Goal: Transaction & Acquisition: Purchase product/service

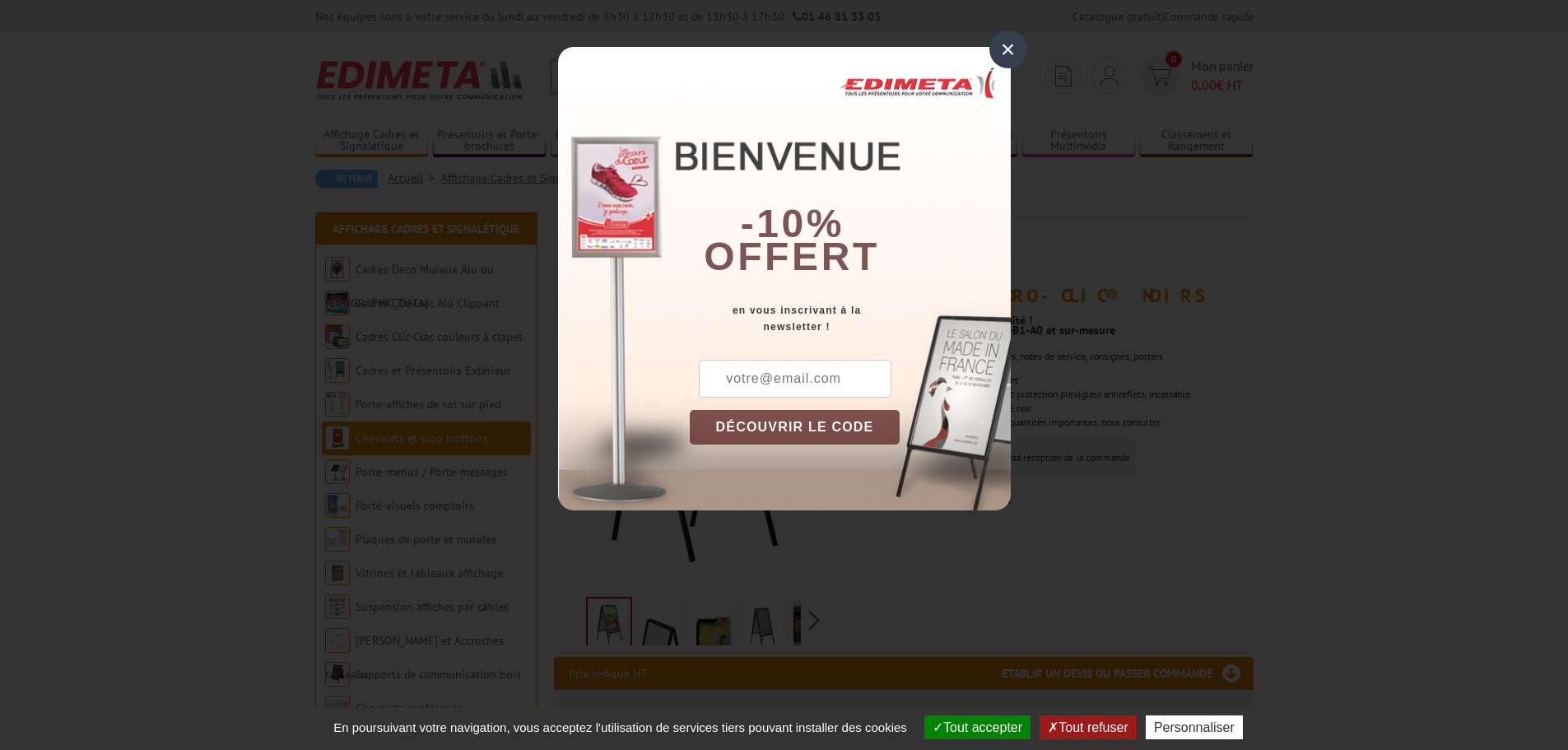
click at [1002, 49] on div "×" at bounding box center [1009, 50] width 38 height 38
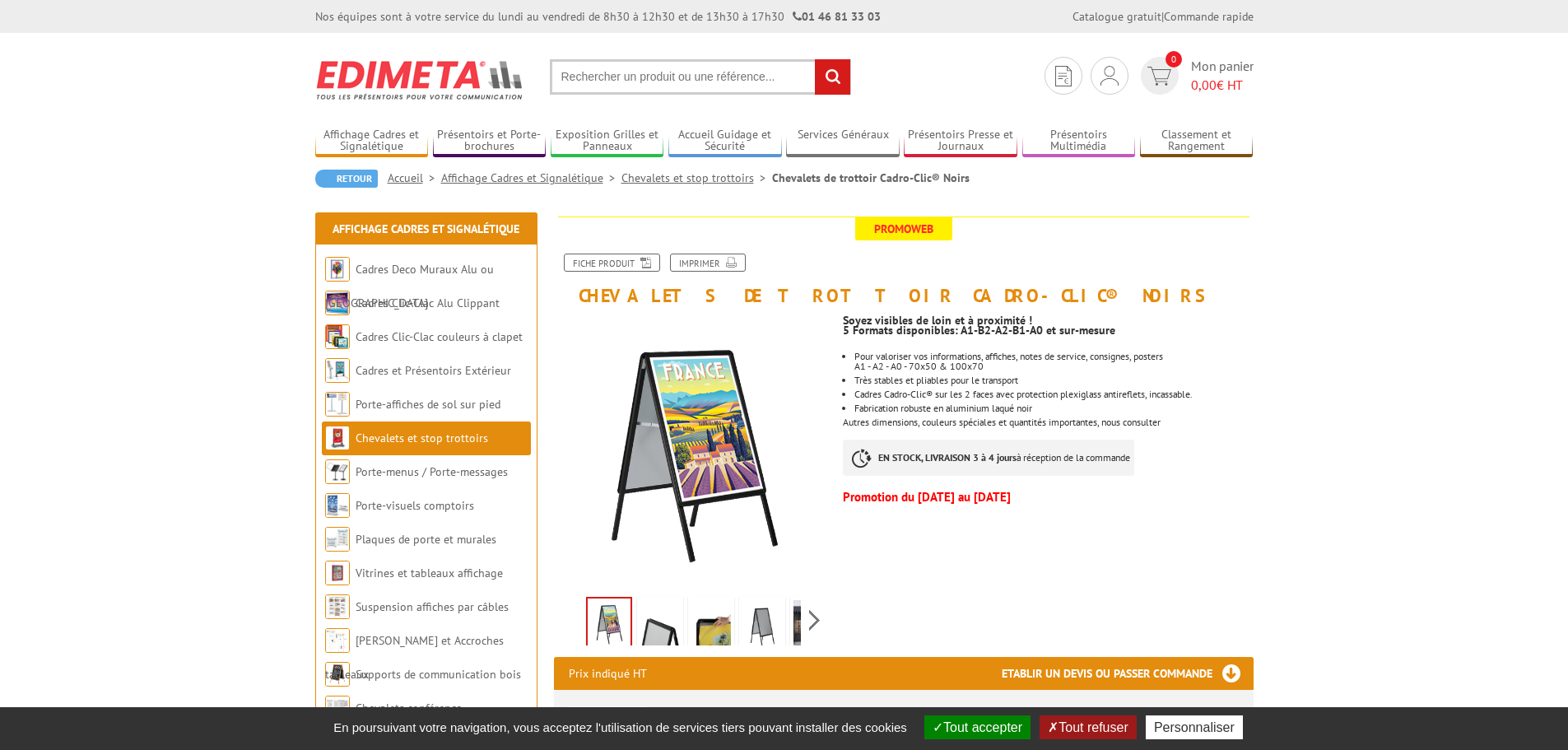
click at [972, 728] on button "Tout accepter" at bounding box center [977, 727] width 106 height 23
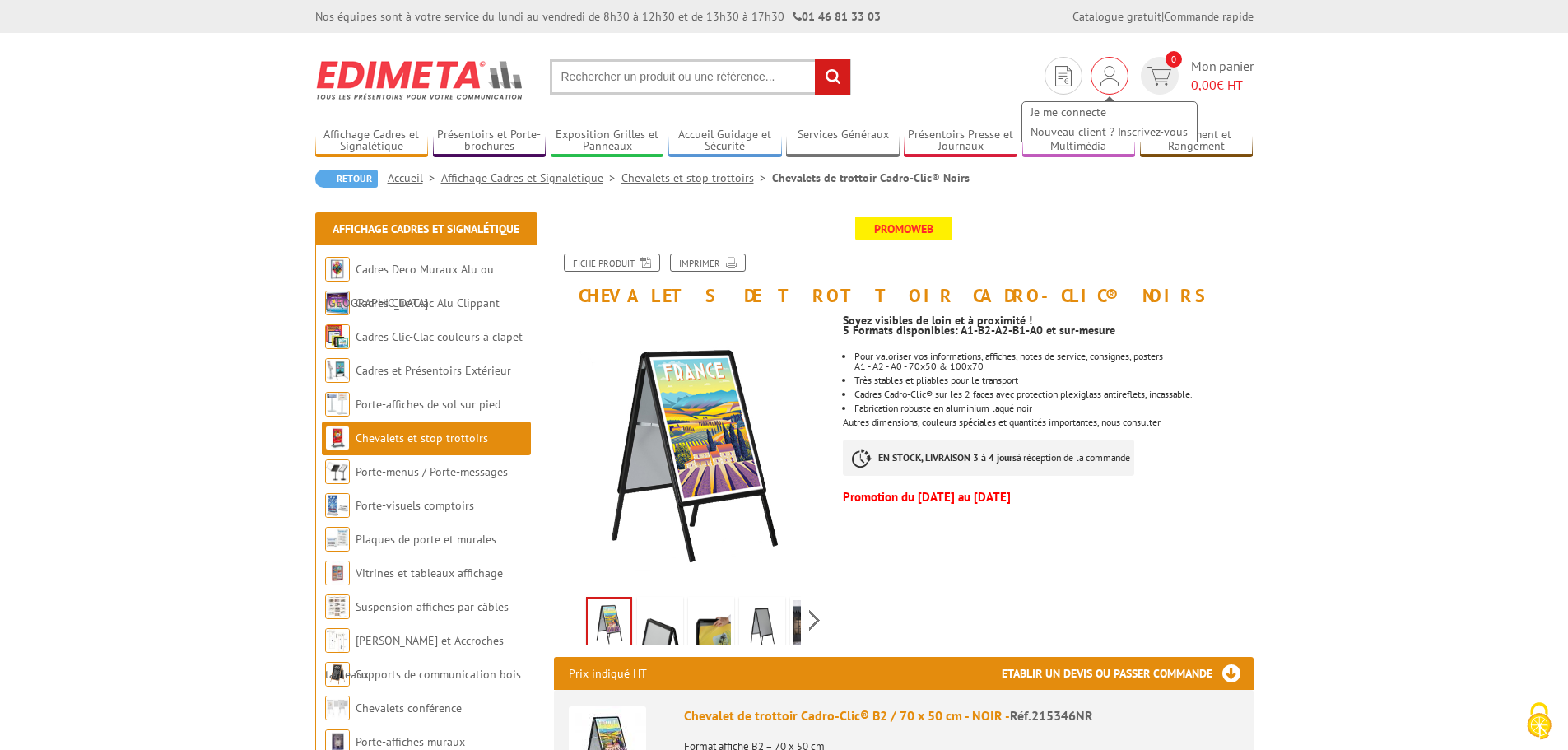
click at [1111, 74] on img at bounding box center [1109, 76] width 18 height 20
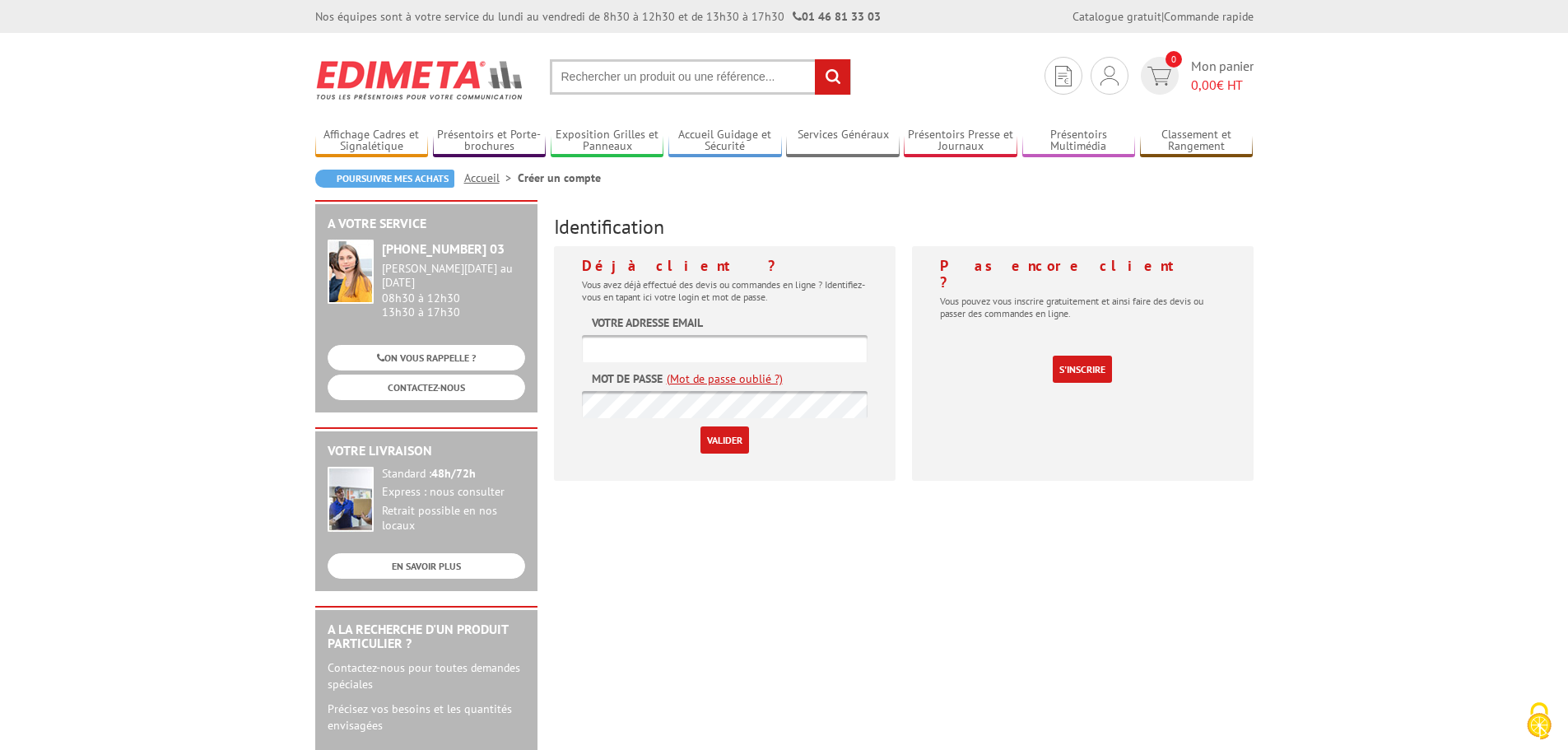
type input "[EMAIL_ADDRESS][DOMAIN_NAME]"
click at [631, 439] on p "Valider" at bounding box center [725, 440] width 286 height 27
click at [722, 442] on input "Valider" at bounding box center [725, 440] width 49 height 27
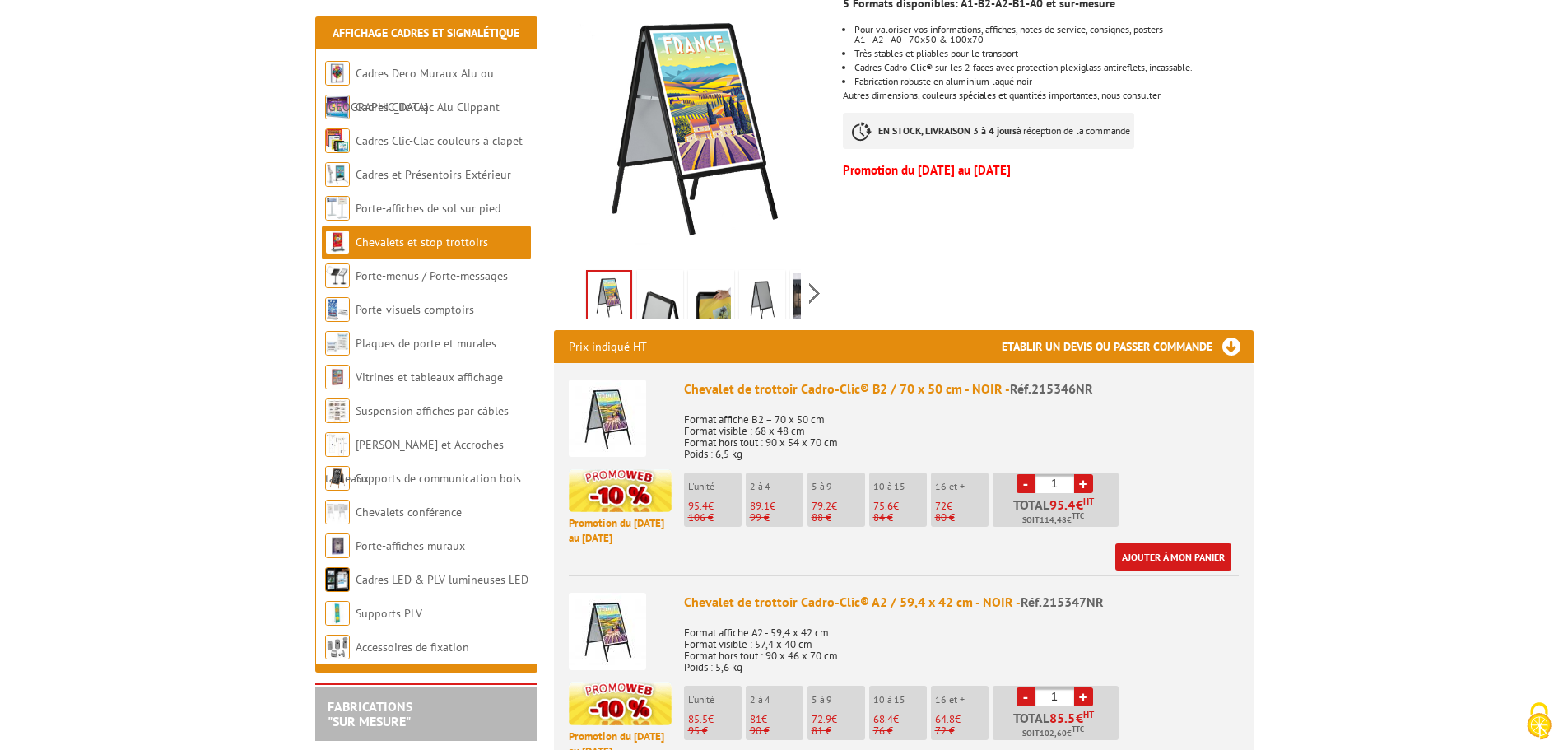
scroll to position [329, 0]
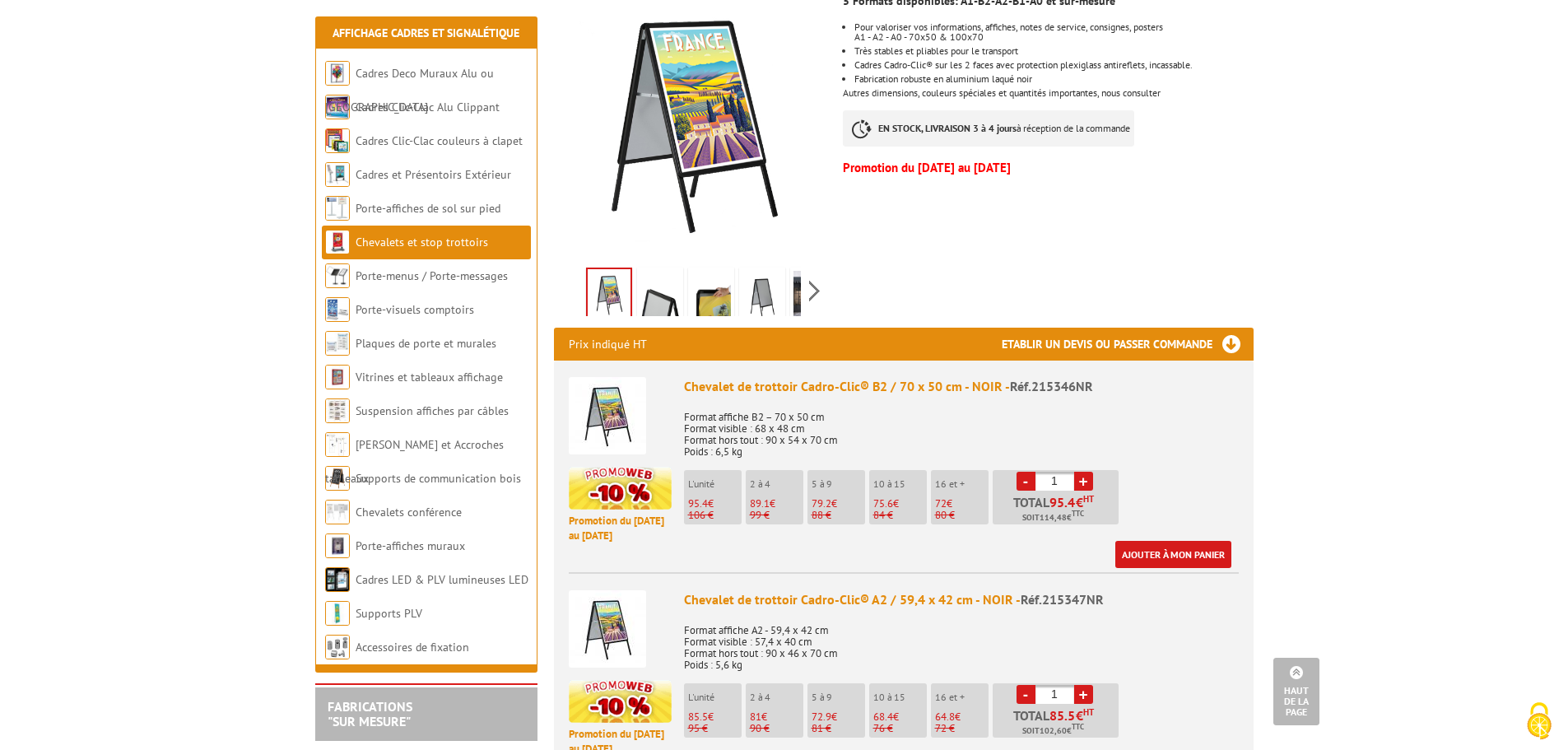
click at [1033, 604] on span "Réf.215347NR" at bounding box center [1062, 599] width 83 height 16
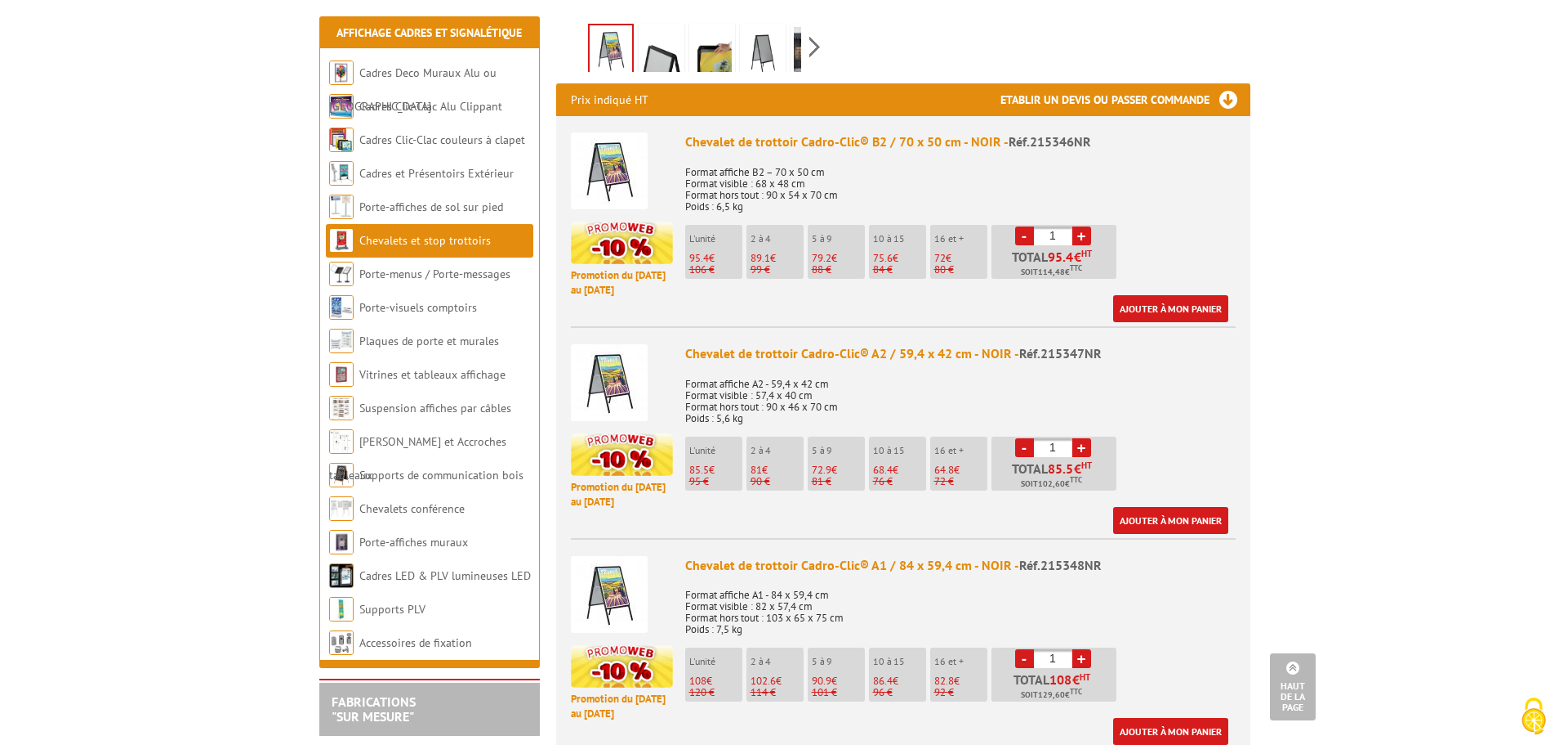
scroll to position [572, 0]
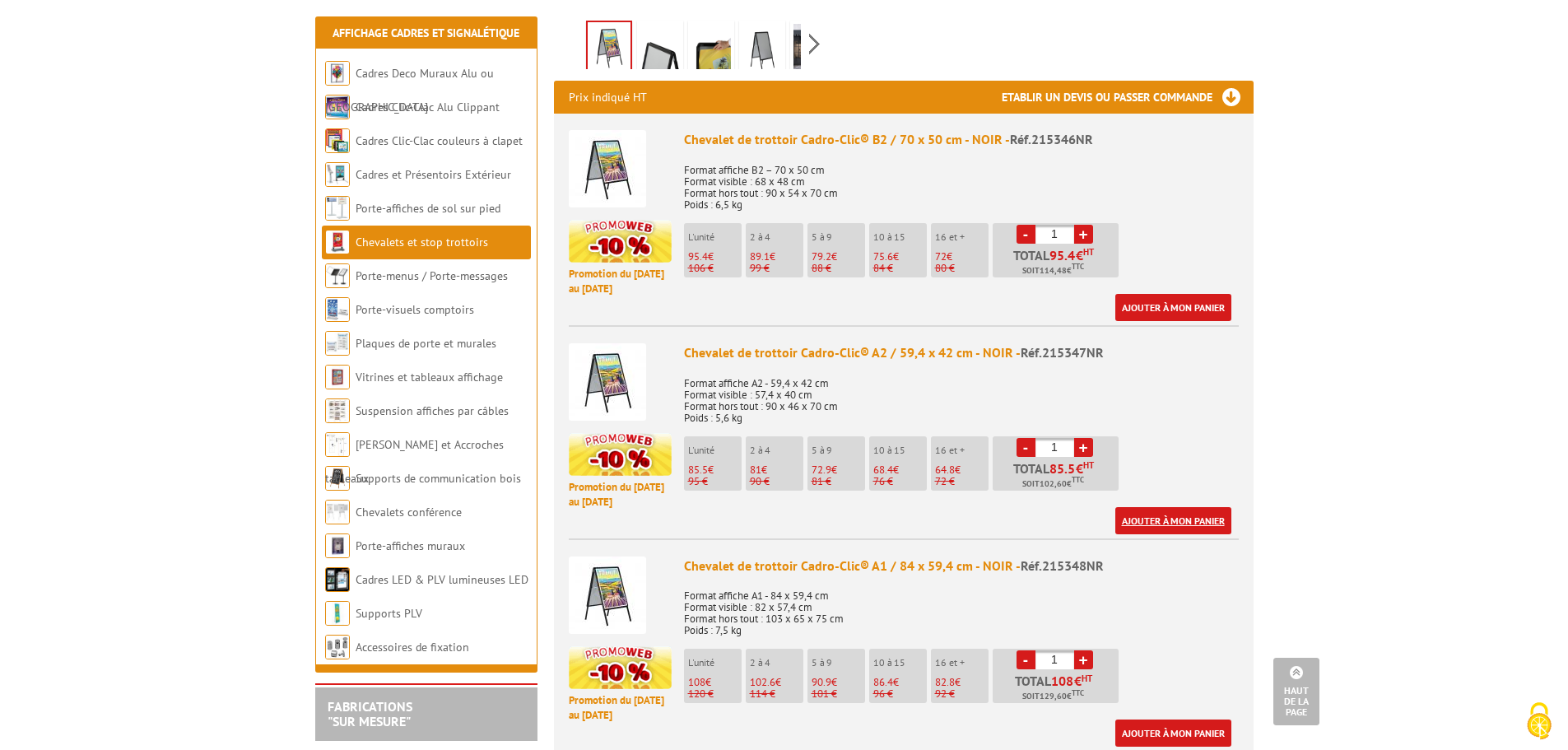
click at [1149, 517] on link "Ajouter à mon panier" at bounding box center [1173, 520] width 116 height 27
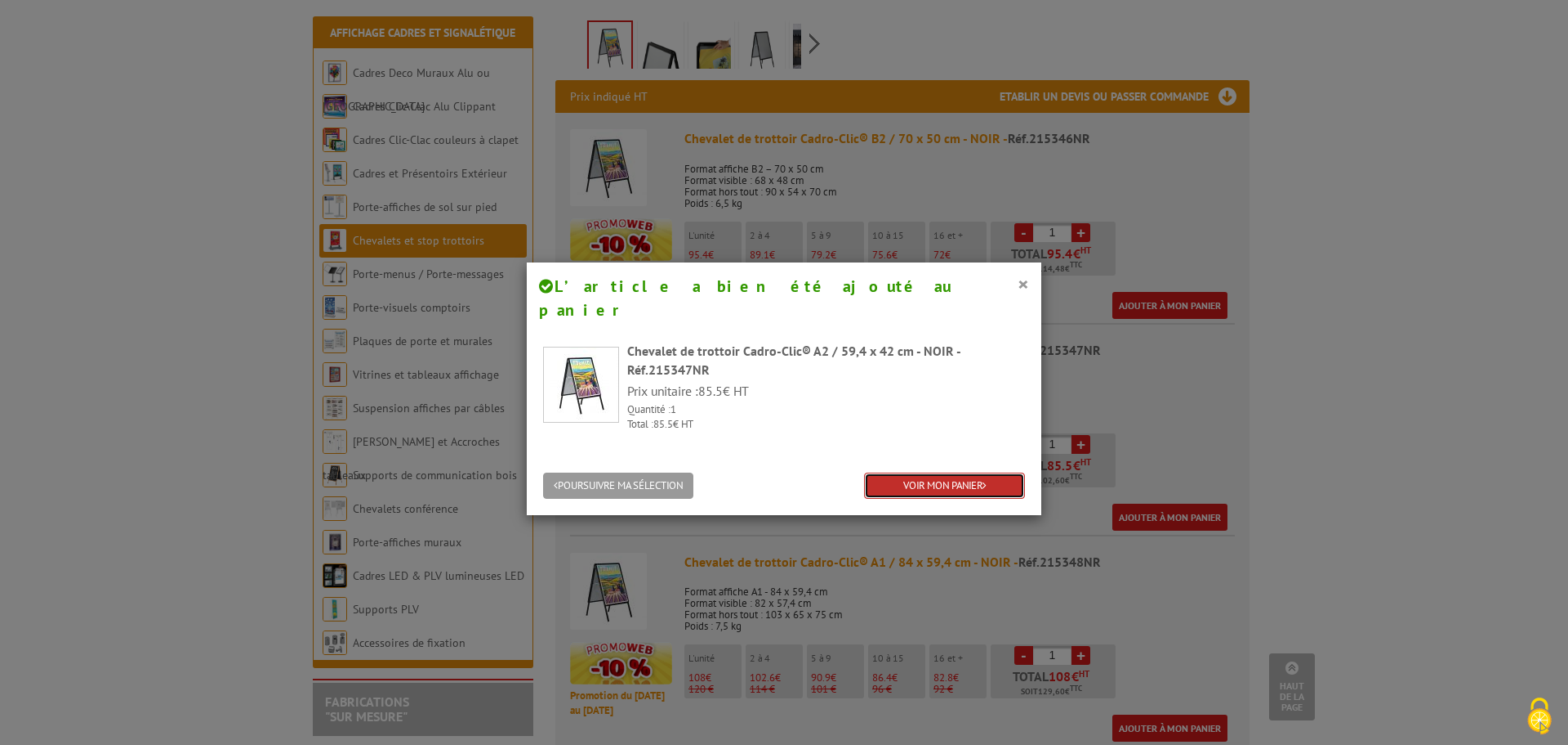
click at [925, 472] on link "VOIR MON PANIER" at bounding box center [944, 486] width 161 height 27
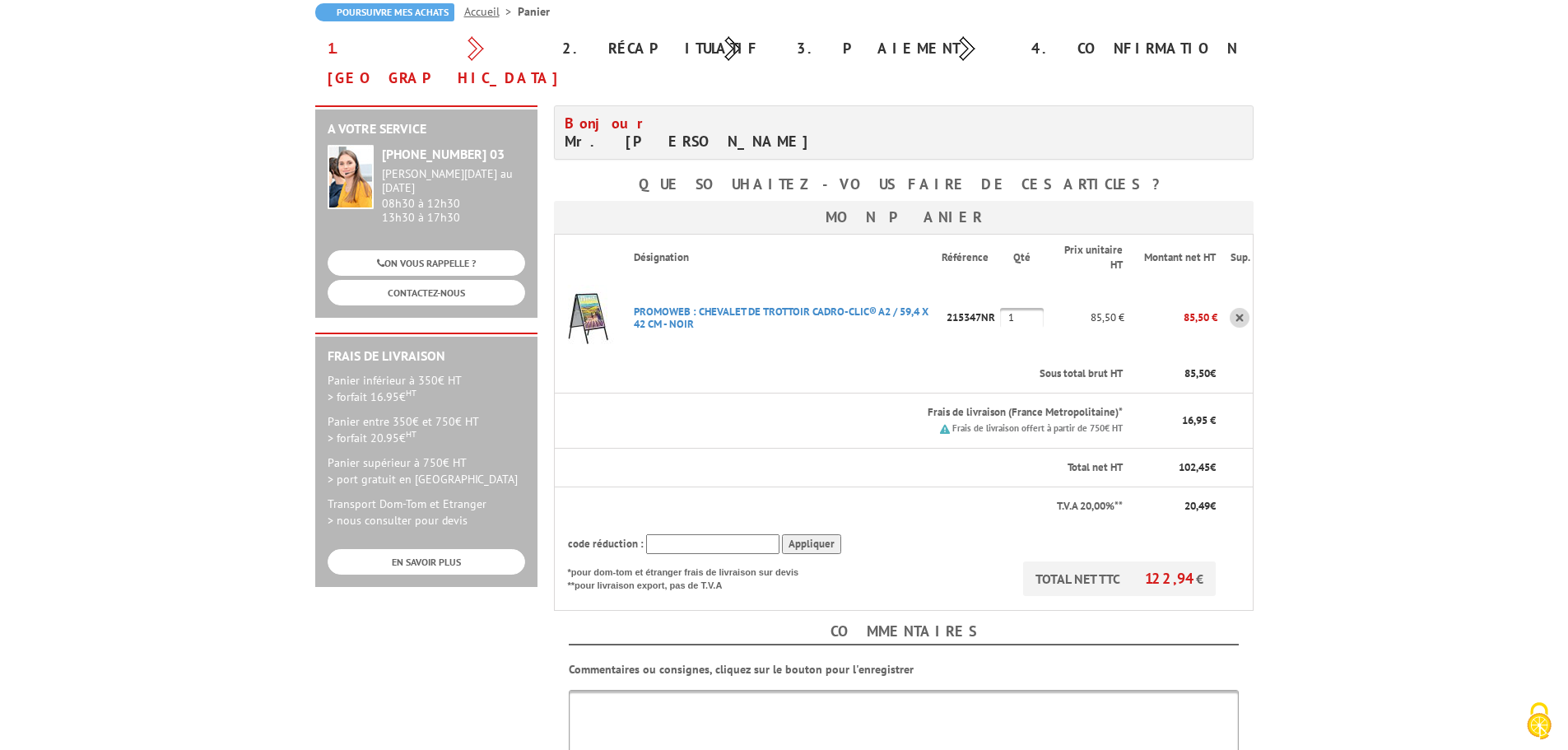
scroll to position [247, 0]
